Goal: Information Seeking & Learning: Check status

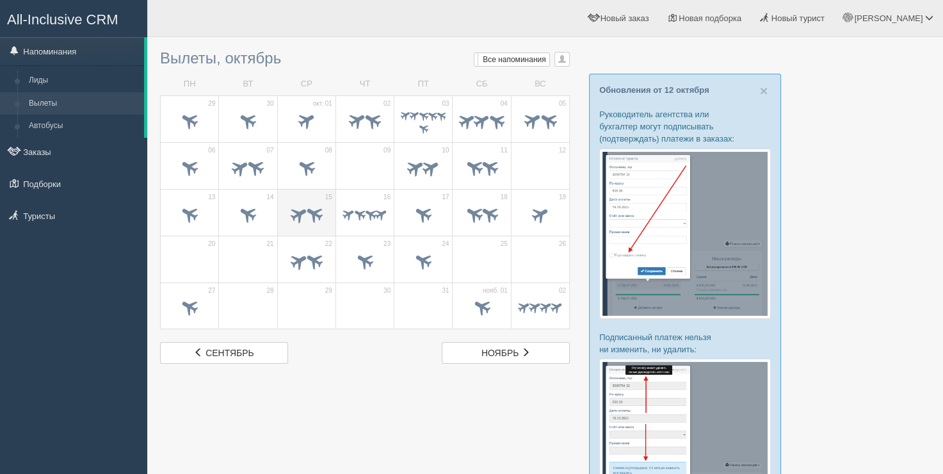
click at [311, 191] on td "15" at bounding box center [306, 212] width 58 height 47
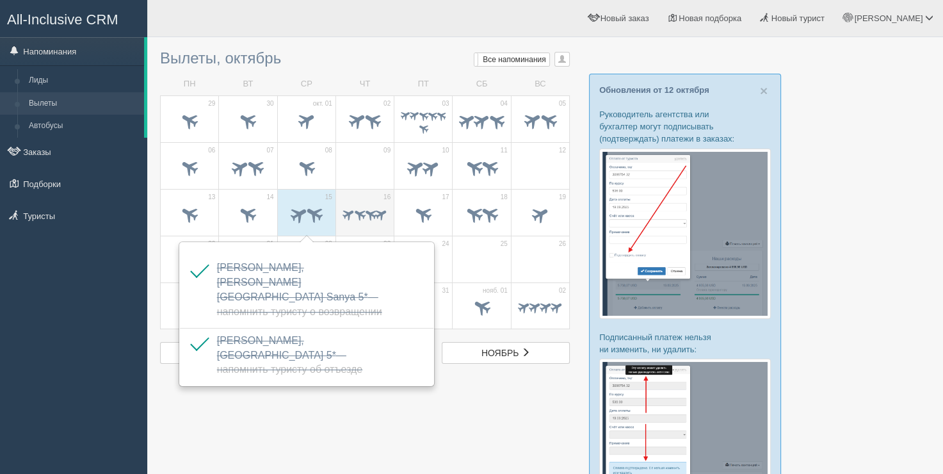
click at [356, 229] on td "16" at bounding box center [364, 212] width 58 height 47
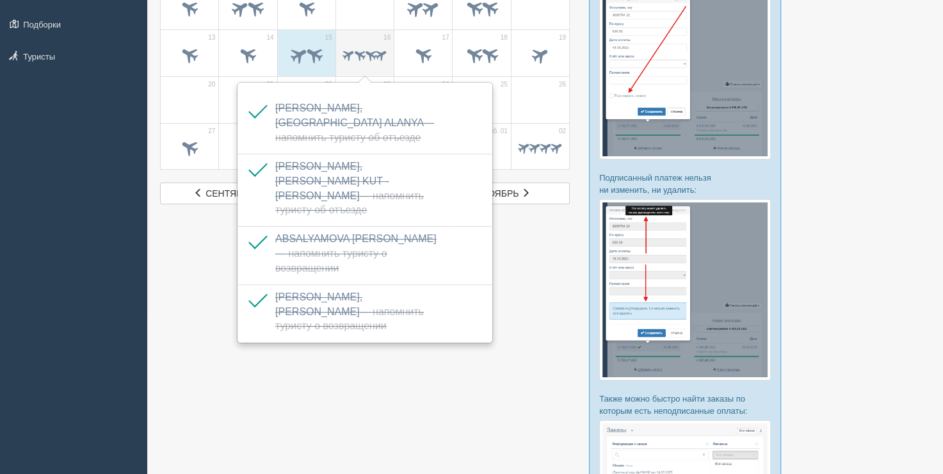
scroll to position [192, 0]
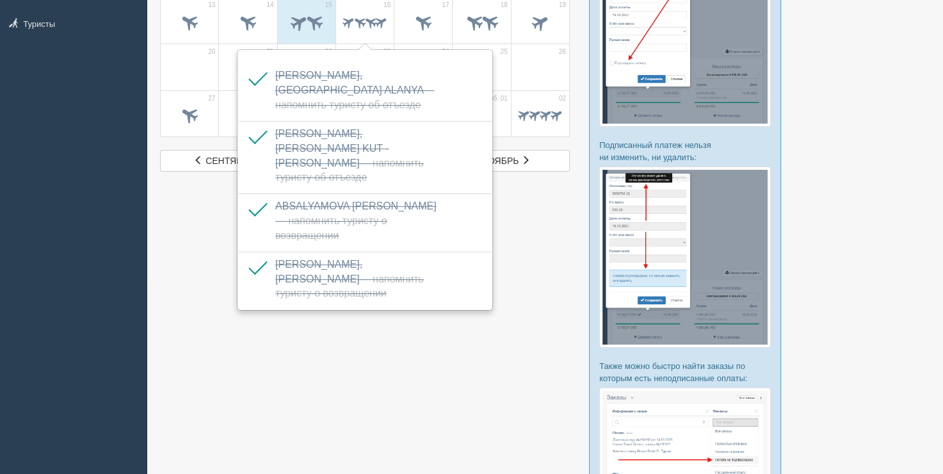
click at [212, 218] on div at bounding box center [545, 226] width 770 height 748
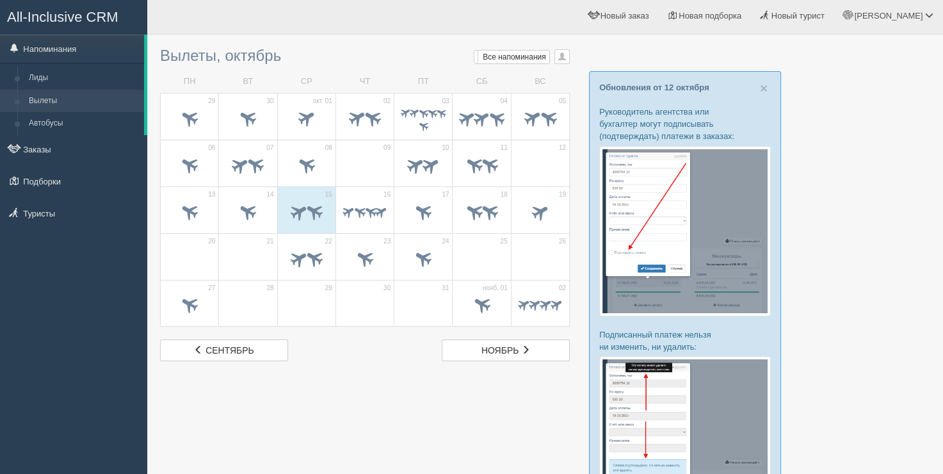
scroll to position [0, 0]
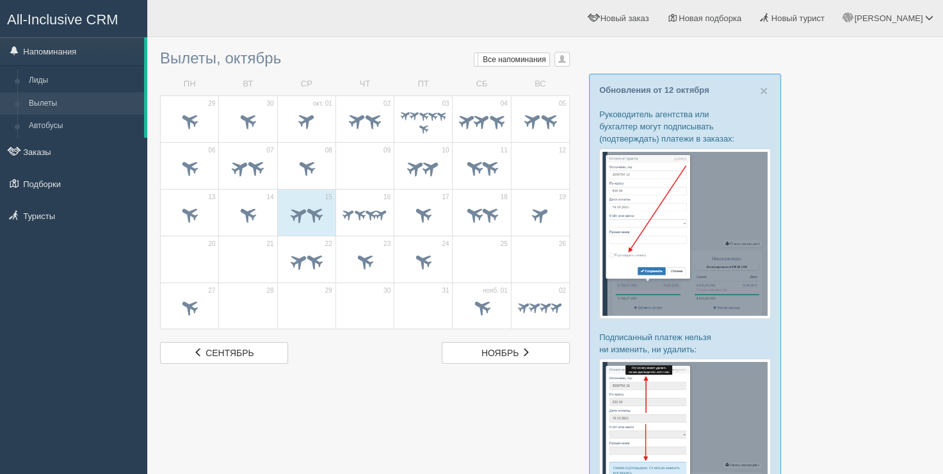
click at [259, 50] on h3 "Вылеты, октябрь Мои напоминания Мои Все напоминания Все Все напоминания Все Мои…" at bounding box center [365, 58] width 410 height 17
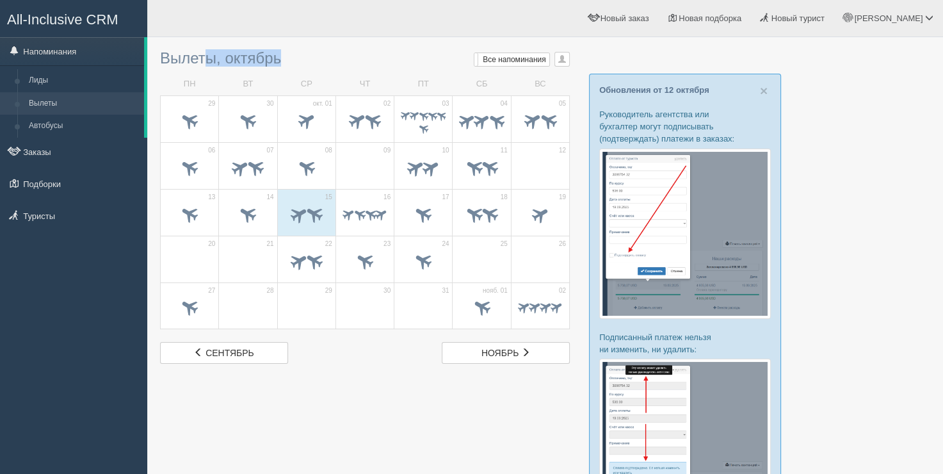
click at [259, 50] on h3 "Вылеты, октябрь Мои напоминания Мои Все напоминания Все Все напоминания Все Мои…" at bounding box center [365, 58] width 410 height 17
click at [369, 47] on div "Вылеты, октябрь Мои напоминания Мои Все напоминания Все Все напоминания Все Мои…" at bounding box center [365, 204] width 410 height 320
